Goal: Task Accomplishment & Management: Use online tool/utility

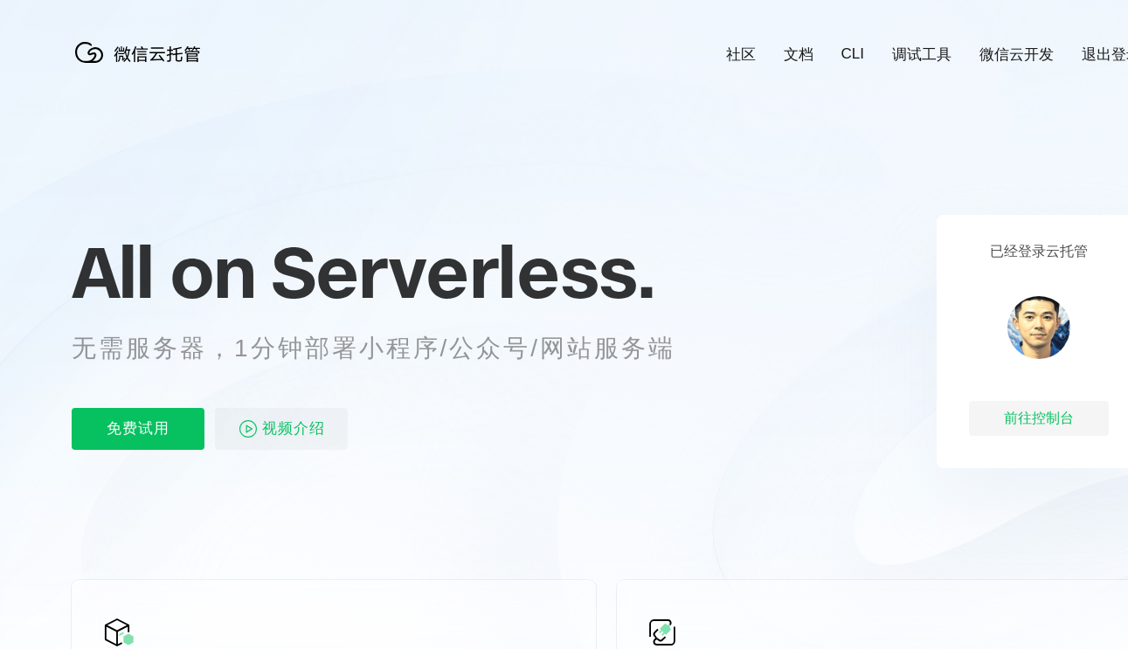
scroll to position [0, 3107]
click at [136, 424] on p "免费试用" at bounding box center [138, 429] width 133 height 42
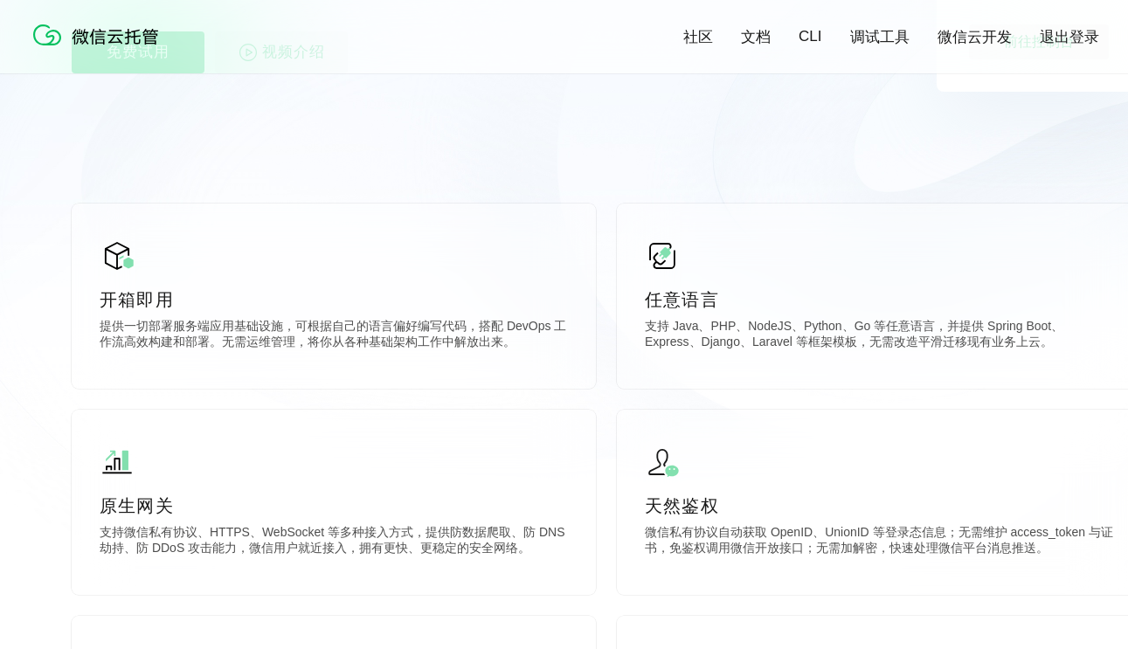
scroll to position [398, 0]
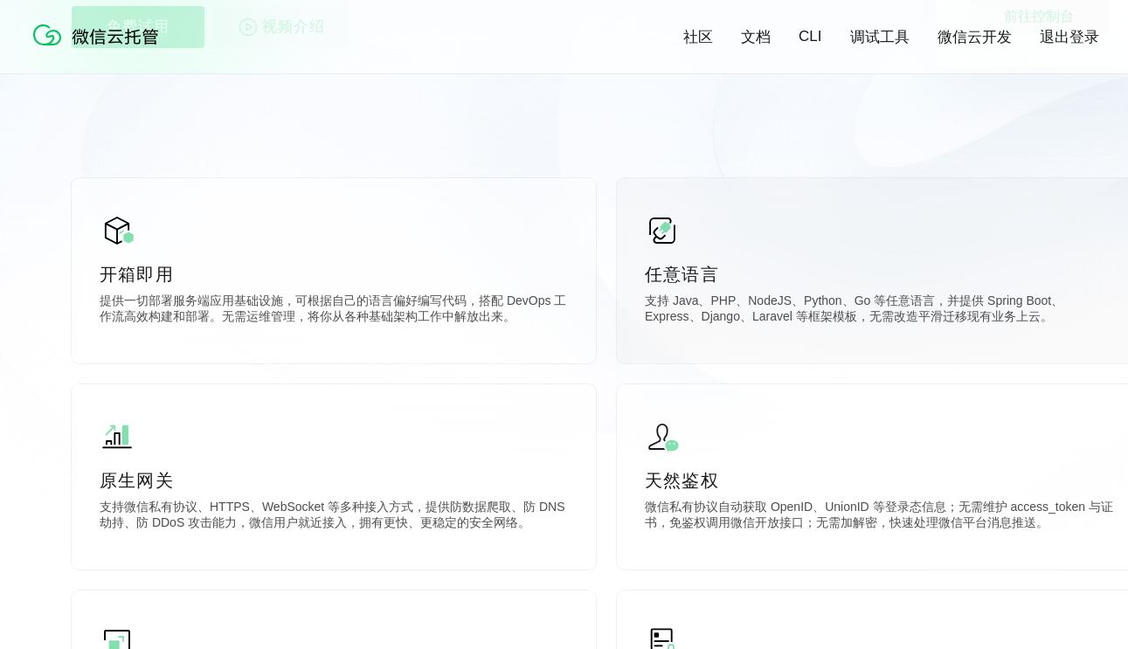
click at [667, 248] on img at bounding box center [662, 230] width 35 height 35
click at [771, 293] on div "任意语言 支持 Java、PHP、NodeJS、Python、Go 等任意语言，并提供 Spring Boot、Express、Django、Laravel …" at bounding box center [879, 270] width 524 height 185
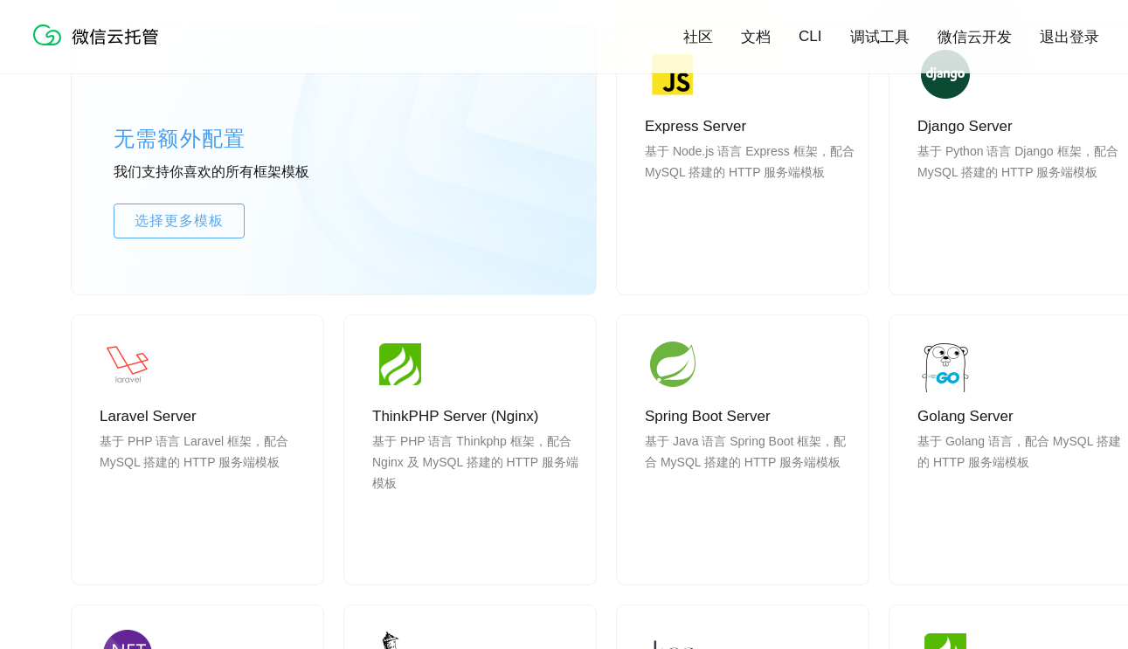
scroll to position [1520, 0]
click at [183, 224] on span "选择更多模板" at bounding box center [178, 220] width 129 height 21
